Goal: Information Seeking & Learning: Learn about a topic

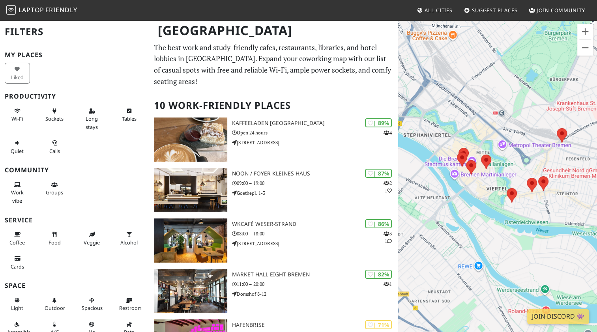
drag, startPoint x: 477, startPoint y: 171, endPoint x: 492, endPoint y: 203, distance: 35.0
click at [492, 203] on div at bounding box center [497, 186] width 199 height 332
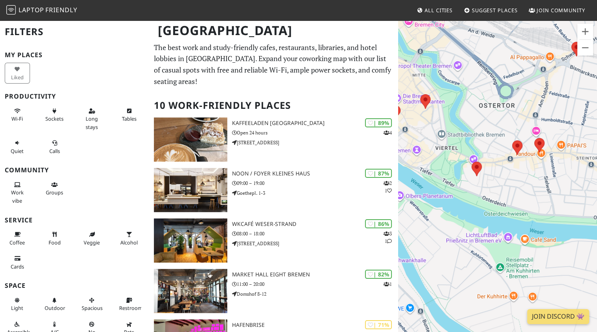
drag, startPoint x: 526, startPoint y: 217, endPoint x: 448, endPoint y: 171, distance: 90.5
click at [448, 171] on div at bounding box center [497, 186] width 199 height 332
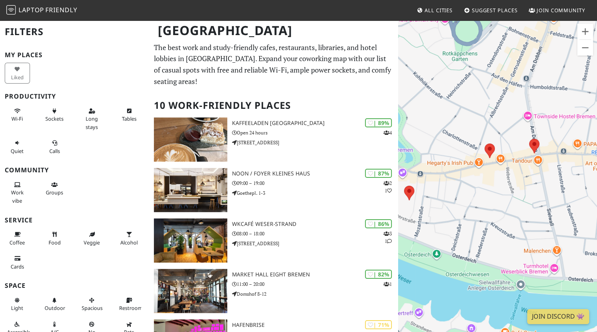
drag, startPoint x: 547, startPoint y: 174, endPoint x: 498, endPoint y: 195, distance: 53.4
click at [498, 195] on div at bounding box center [497, 186] width 199 height 332
click at [531, 150] on img at bounding box center [534, 146] width 10 height 15
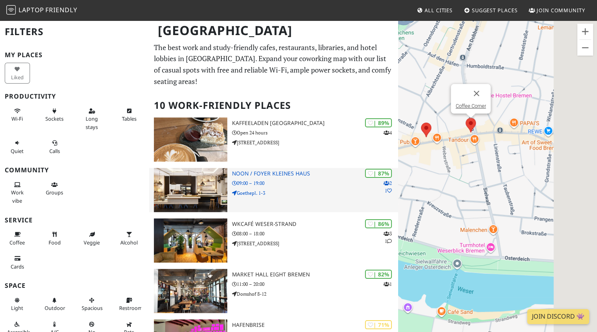
drag, startPoint x: 556, startPoint y: 220, endPoint x: 256, endPoint y: 164, distance: 305.4
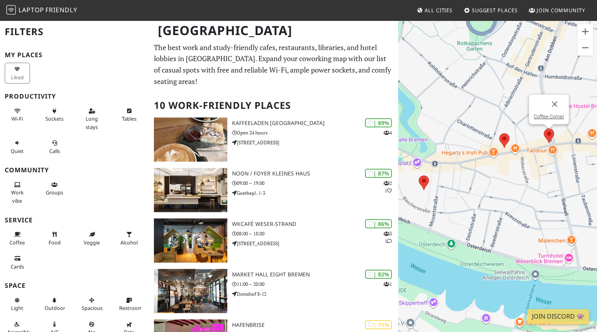
drag, startPoint x: 562, startPoint y: 188, endPoint x: 514, endPoint y: 201, distance: 49.7
click at [514, 201] on div "Coffee Corner" at bounding box center [497, 186] width 199 height 332
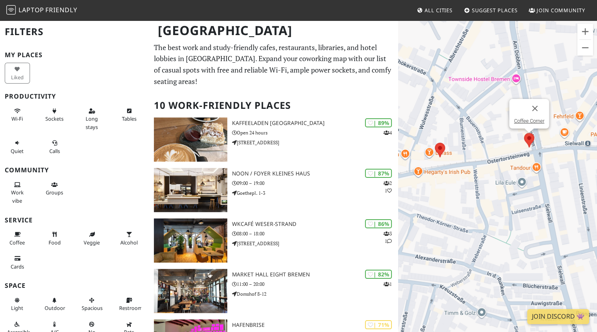
click at [337, 94] on h2 "10 Work-Friendly Places" at bounding box center [273, 106] width 239 height 24
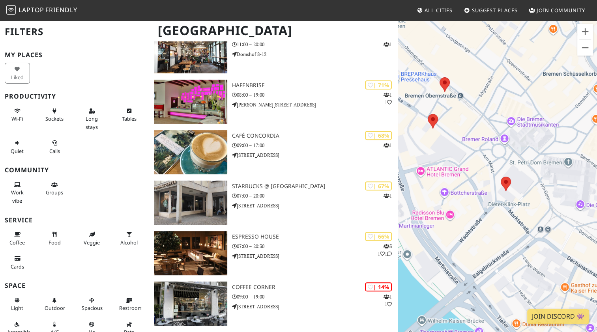
scroll to position [157, 0]
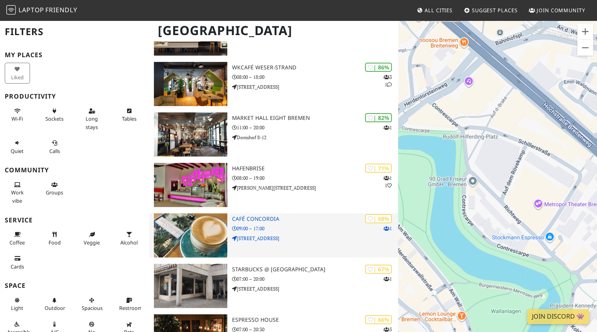
drag, startPoint x: 554, startPoint y: 191, endPoint x: 316, endPoint y: 223, distance: 240.3
click at [316, 223] on div "[GEOGRAPHIC_DATA] Filters My Places Liked Productivity Wi-Fi Sockets Long stays…" at bounding box center [298, 190] width 597 height 654
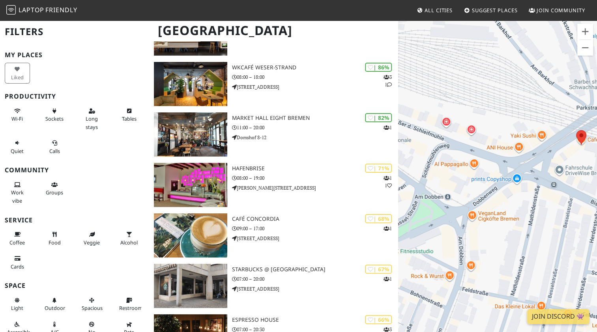
drag, startPoint x: 442, startPoint y: 180, endPoint x: 475, endPoint y: 178, distance: 33.6
click at [475, 178] on div "Coffee Corner" at bounding box center [497, 186] width 199 height 332
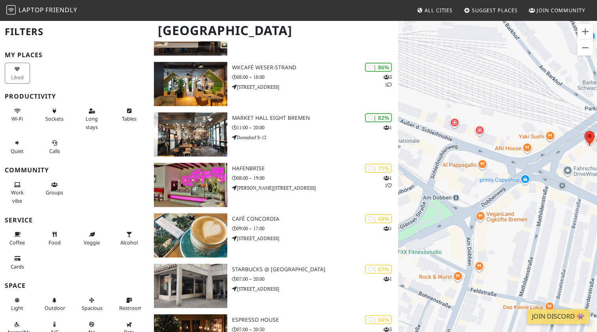
click at [587, 56] on div "Coffee Corner" at bounding box center [497, 186] width 199 height 332
click at [586, 48] on button "Verkleinern" at bounding box center [586, 48] width 16 height 16
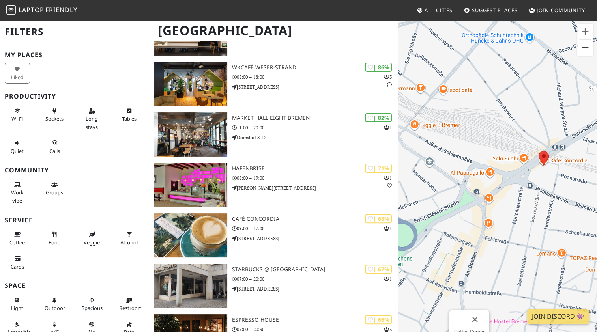
click at [586, 48] on button "Verkleinern" at bounding box center [586, 48] width 16 height 16
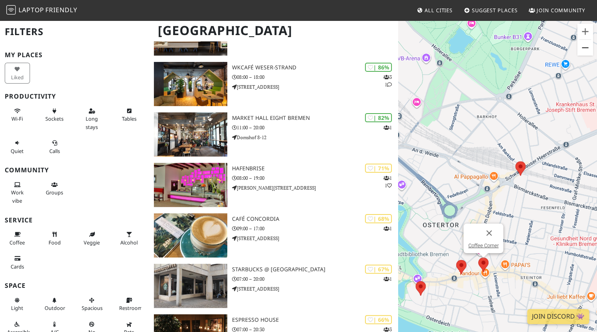
click at [586, 48] on button "Verkleinern" at bounding box center [586, 48] width 16 height 16
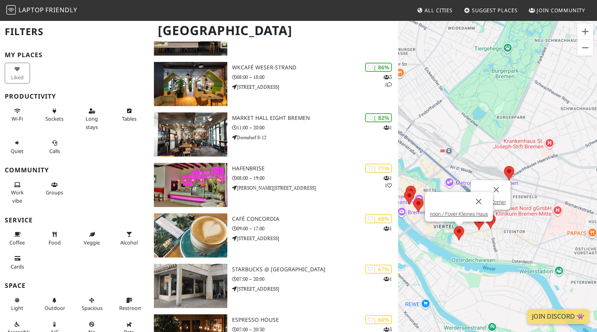
click at [460, 232] on img at bounding box center [459, 233] width 10 height 15
click at [458, 233] on img at bounding box center [459, 233] width 10 height 15
click at [458, 213] on link "noon / Foyer Kleines Haus" at bounding box center [459, 214] width 58 height 6
